Goal: Transaction & Acquisition: Book appointment/travel/reservation

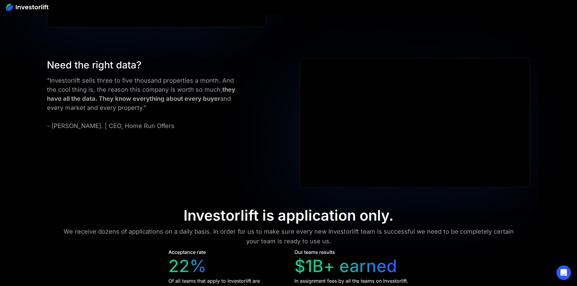
scroll to position [2726, 0]
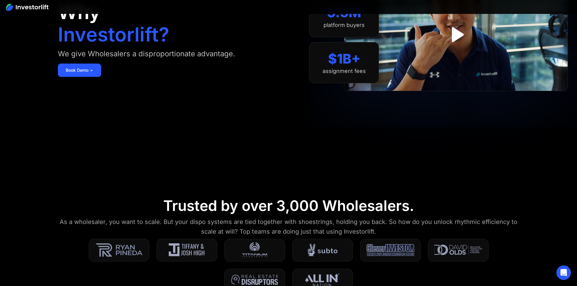
scroll to position [0, 0]
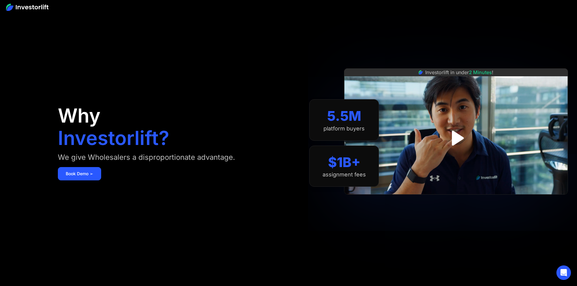
click at [28, 9] on img at bounding box center [27, 7] width 42 height 7
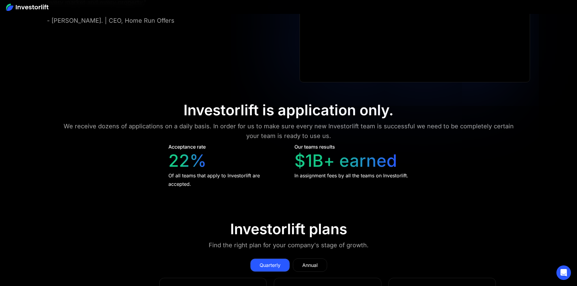
scroll to position [2886, 0]
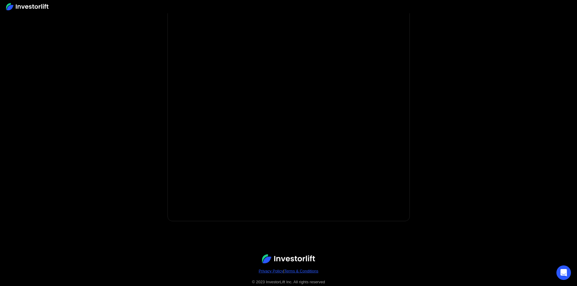
scroll to position [16, 0]
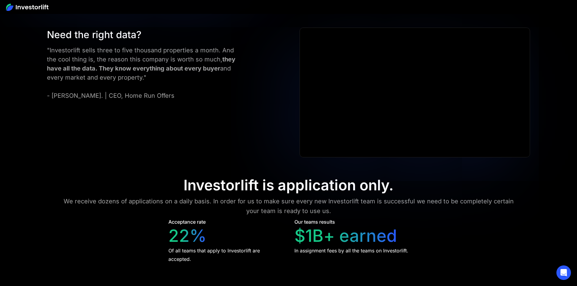
scroll to position [2553, 0]
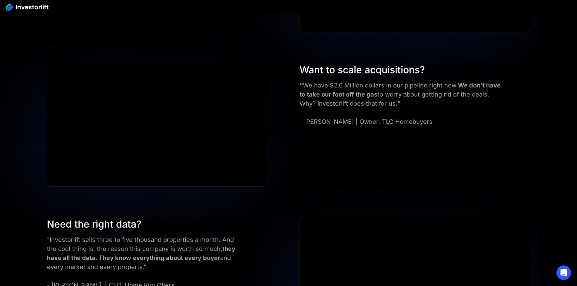
drag, startPoint x: 276, startPoint y: 122, endPoint x: 396, endPoint y: 122, distance: 120.3
drag, startPoint x: 380, startPoint y: 128, endPoint x: 65, endPoint y: 108, distance: 316.2
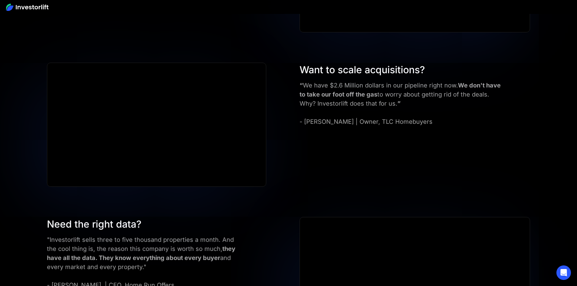
drag, startPoint x: 61, startPoint y: 108, endPoint x: 424, endPoint y: 130, distance: 363.2
drag, startPoint x: 424, startPoint y: 130, endPoint x: 56, endPoint y: 103, distance: 368.7
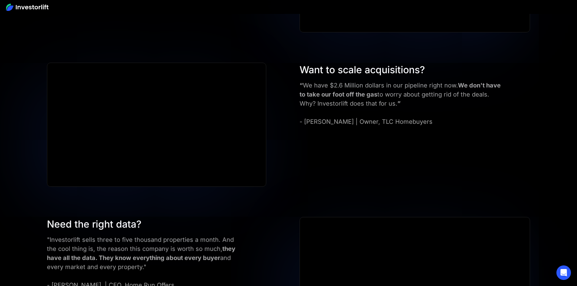
drag, startPoint x: 189, startPoint y: 232, endPoint x: 406, endPoint y: 251, distance: 217.4
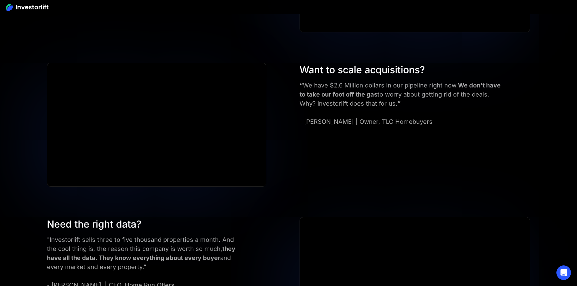
drag, startPoint x: 424, startPoint y: 255, endPoint x: 198, endPoint y: 206, distance: 230.6
drag, startPoint x: 198, startPoint y: 205, endPoint x: 392, endPoint y: 242, distance: 197.2
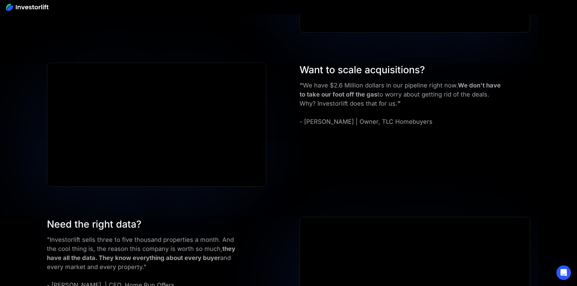
drag, startPoint x: 437, startPoint y: 255, endPoint x: 176, endPoint y: 196, distance: 268.2
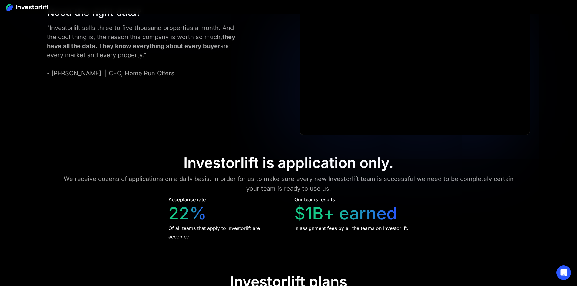
scroll to position [2886, 0]
